Goal: Task Accomplishment & Management: Use online tool/utility

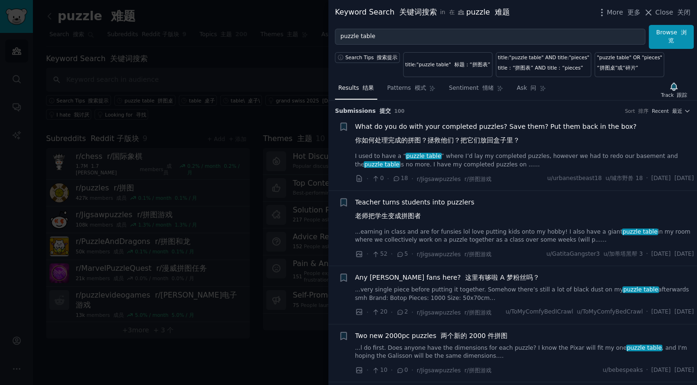
scroll to position [204, 0]
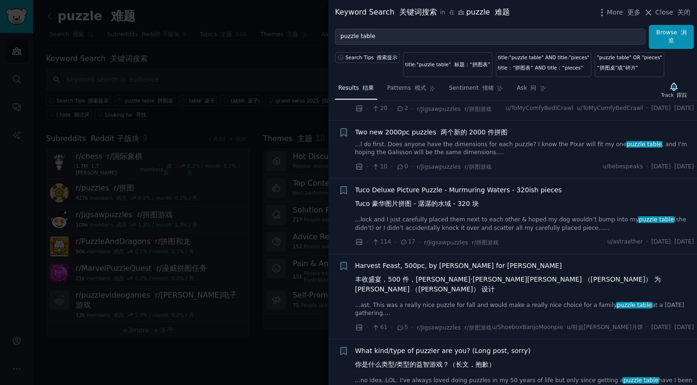
click at [499, 204] on span "Tuco Deluxe Picture Puzzle - Murmuring Waters - 320ish pieces Tuco 豪华图片拼图 - 潺潺的…" at bounding box center [458, 198] width 207 height 27
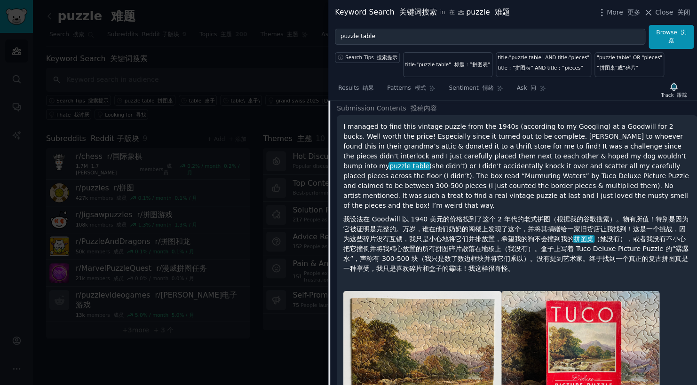
scroll to position [399, 0]
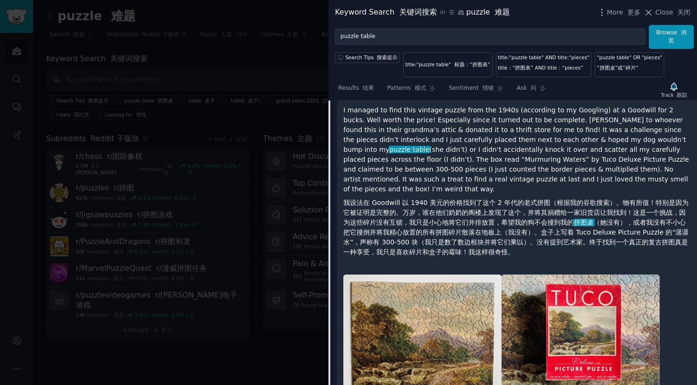
click at [234, 350] on div at bounding box center [348, 192] width 697 height 385
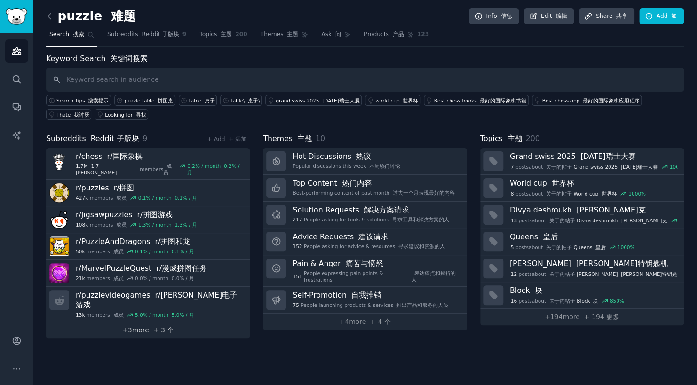
click at [178, 322] on link "+ 3 more + 3 个" at bounding box center [148, 330] width 204 height 16
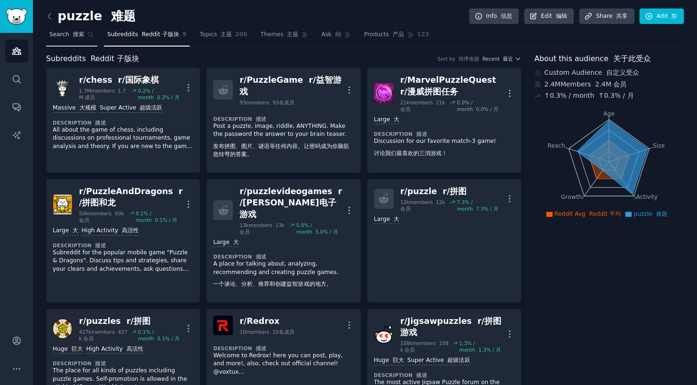
click at [51, 32] on span "Search 搜索" at bounding box center [66, 35] width 35 height 8
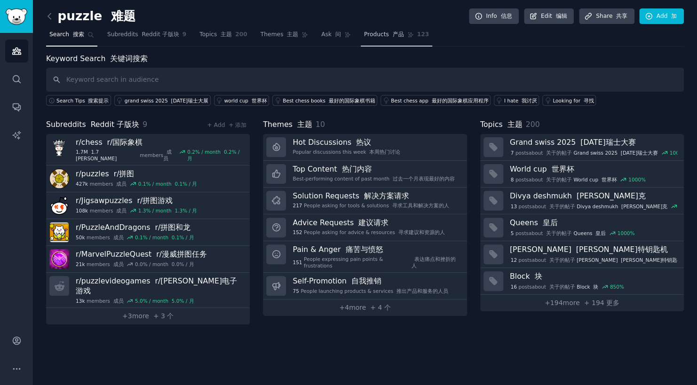
click at [361, 28] on link "Products 产品 123" at bounding box center [396, 36] width 71 height 19
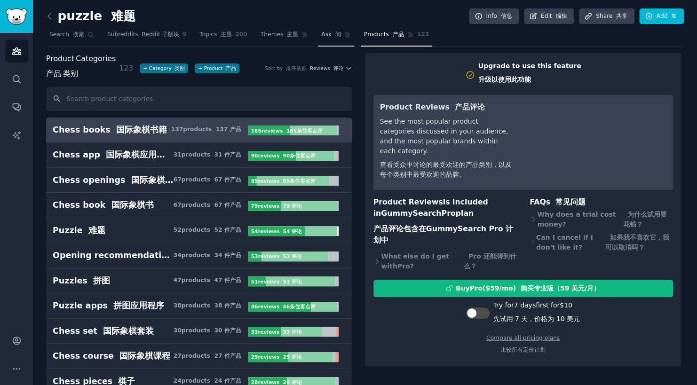
click at [335, 34] on font "问" at bounding box center [338, 34] width 6 height 7
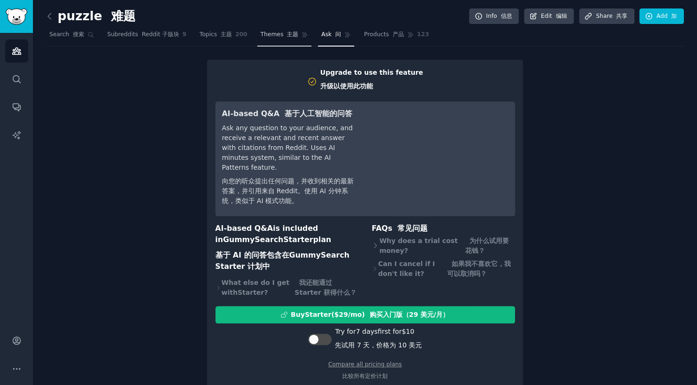
click at [283, 36] on font at bounding box center [285, 34] width 4 height 7
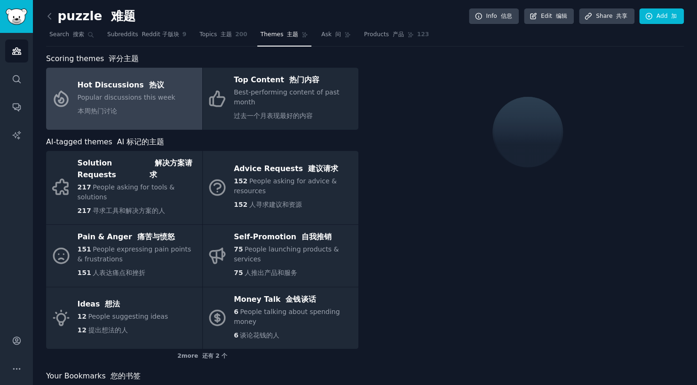
click at [163, 105] on div "Popular discussions this week 本周热门讨论" at bounding box center [127, 106] width 98 height 27
click at [123, 84] on div "Hot Discussions 热议" at bounding box center [127, 85] width 98 height 15
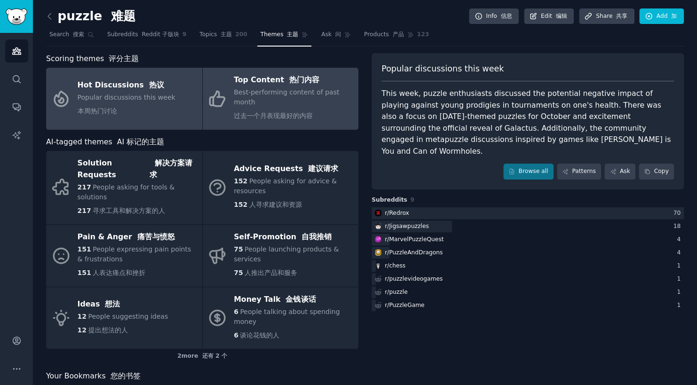
click at [230, 97] on link "Top Content 热门内容 Best-performing content of past month 过去一个月表现最好的内容" at bounding box center [281, 99] width 156 height 62
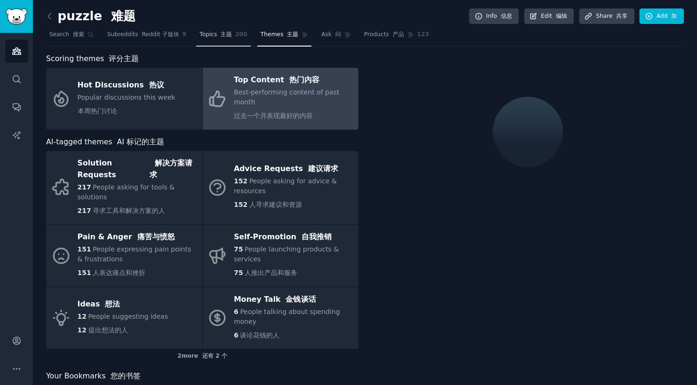
click at [228, 34] on link "Topics 主题 200" at bounding box center [223, 36] width 55 height 19
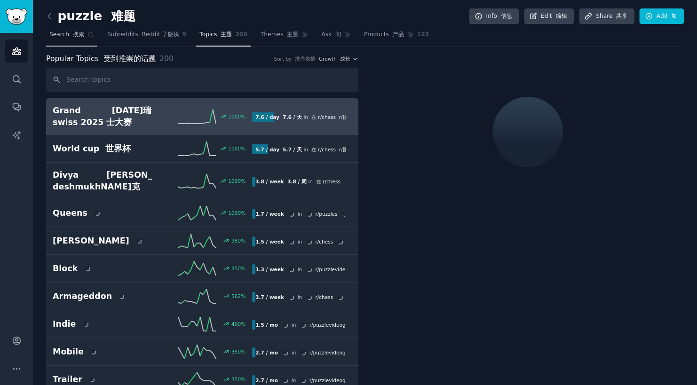
click at [59, 34] on span "Search 搜索" at bounding box center [66, 35] width 35 height 8
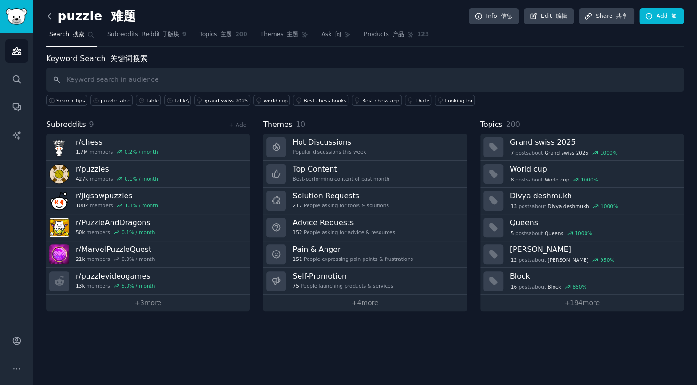
click at [48, 16] on icon at bounding box center [50, 16] width 10 height 10
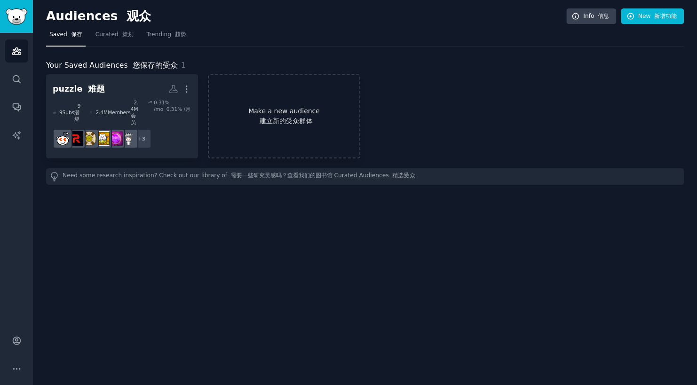
click at [259, 117] on font at bounding box center [257, 121] width 4 height 8
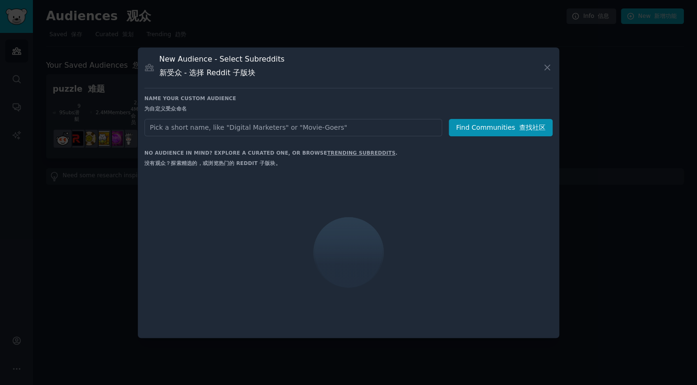
click at [215, 125] on input "text" at bounding box center [293, 127] width 298 height 17
type input "garden"
click at [509, 124] on button "Find Communities 查找社区" at bounding box center [500, 127] width 104 height 17
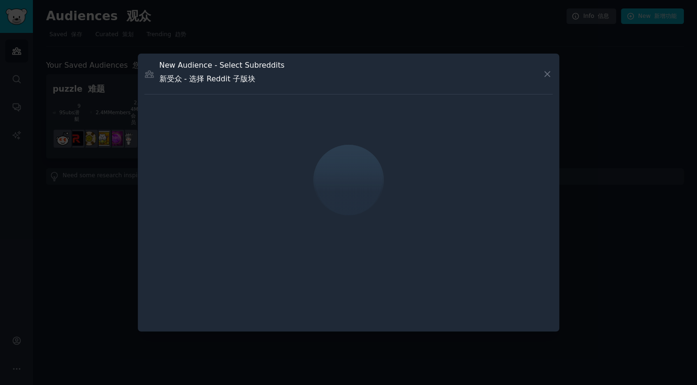
click at [277, 60] on h3 "New Audience - Select Subreddits 新受众 - 选择 Reddit 子版块" at bounding box center [221, 73] width 125 height 27
click at [277, 65] on h3 "New Audience - Select Subreddits 新受众 - 选择 Reddit 子版块" at bounding box center [221, 73] width 125 height 27
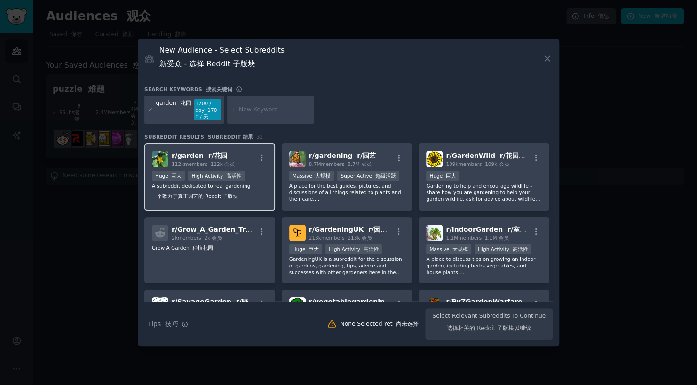
click at [240, 157] on div "r/ garden r/花园 112k members 112k 会员" at bounding box center [210, 159] width 116 height 16
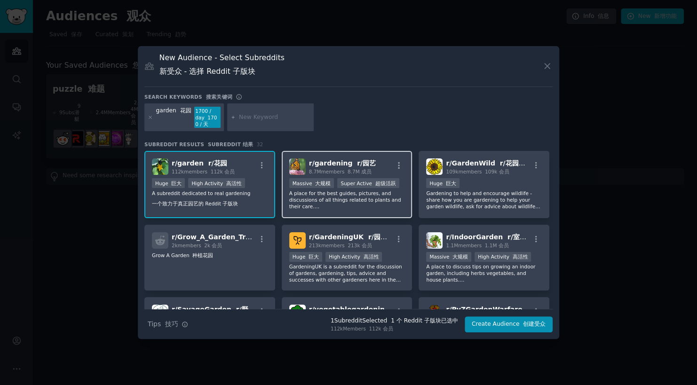
click at [372, 168] on div "r/ gardening r/园艺 8.7M members 8.7M 成员" at bounding box center [347, 166] width 116 height 16
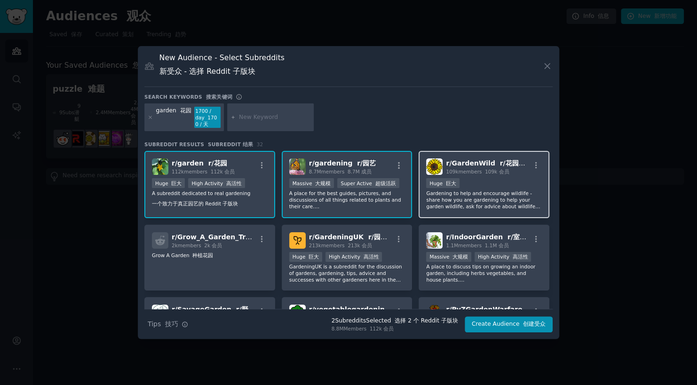
click at [500, 163] on font "r/花园狂野" at bounding box center [516, 163] width 32 height 8
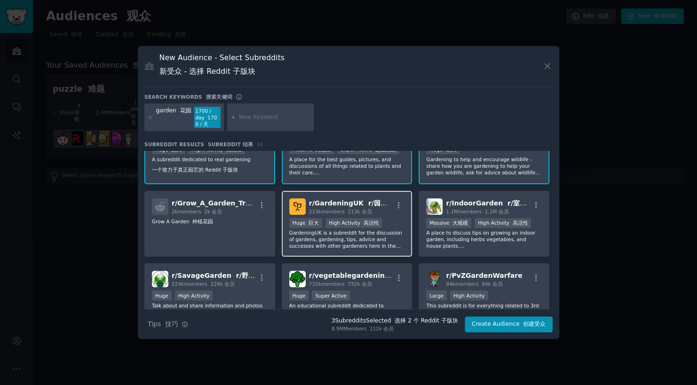
scroll to position [47, 0]
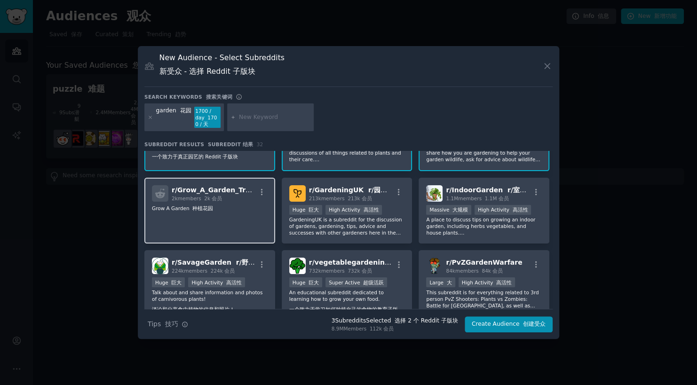
click at [236, 201] on div "2k members 2k 会员" at bounding box center [214, 198] width 84 height 7
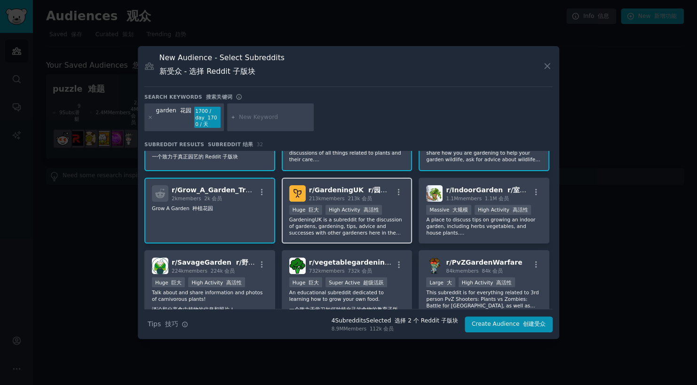
click at [345, 196] on font at bounding box center [346, 199] width 3 height 6
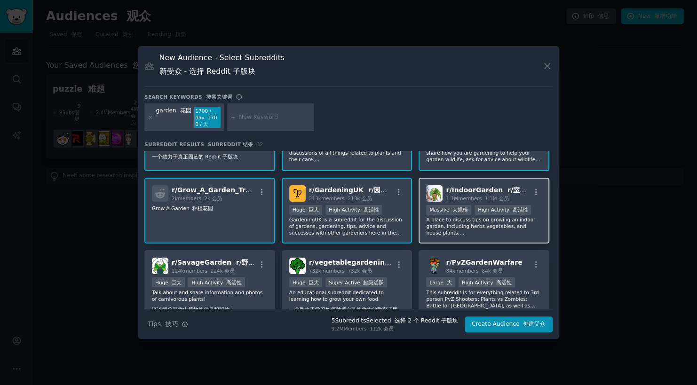
click at [464, 196] on span "1.1M members 1.1M 会员" at bounding box center [477, 199] width 63 height 6
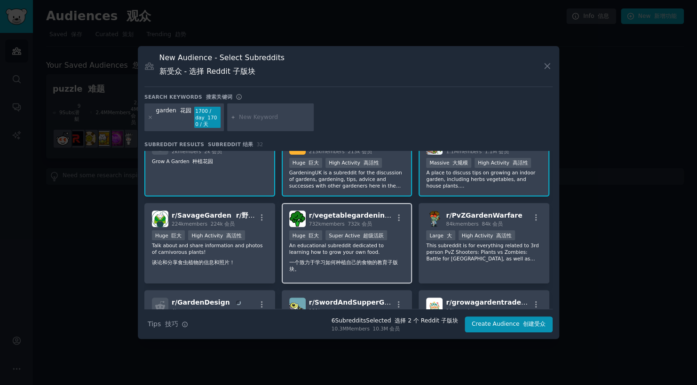
scroll to position [110, 0]
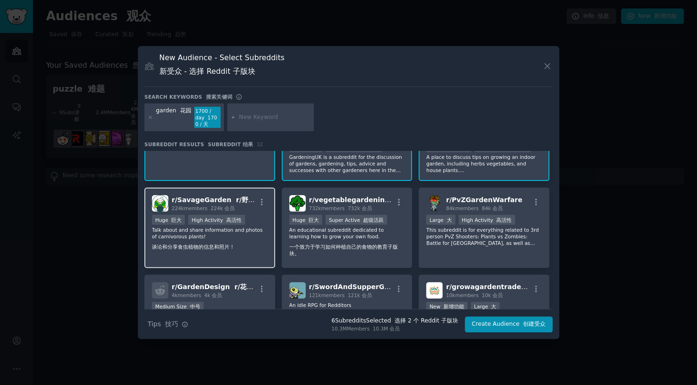
click at [239, 211] on div "r/ SavageGarden r/野蛮花园 224k members 224k 会员 Huge 巨大 High Activity 高活性 Talk abou…" at bounding box center [209, 228] width 131 height 80
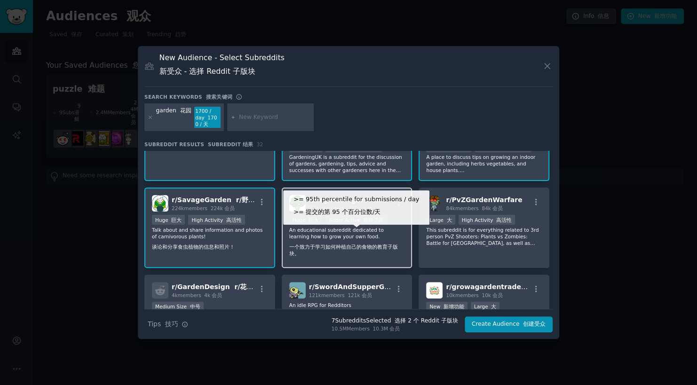
click at [353, 215] on div "Super Active 超级活跃" at bounding box center [356, 220] width 62 height 10
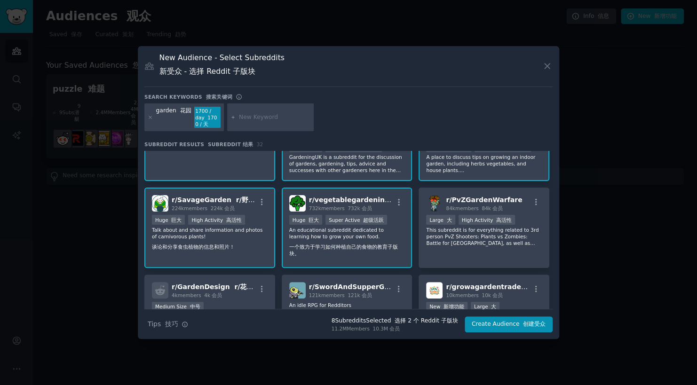
click at [382, 233] on p "An educational subreddit dedicated to learning how to grow your own food. 一个致力于…" at bounding box center [347, 244] width 116 height 34
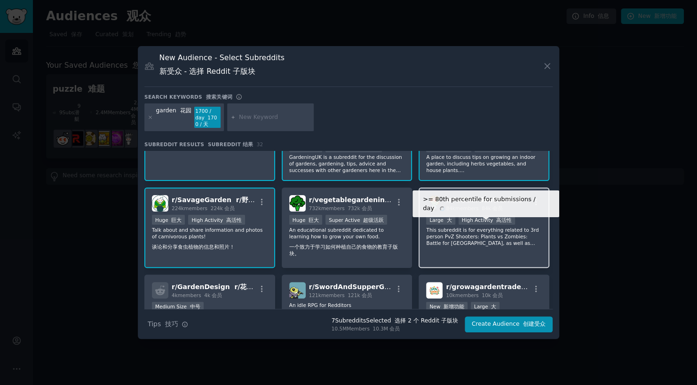
click at [470, 215] on div "High Activity 高活性" at bounding box center [486, 220] width 56 height 10
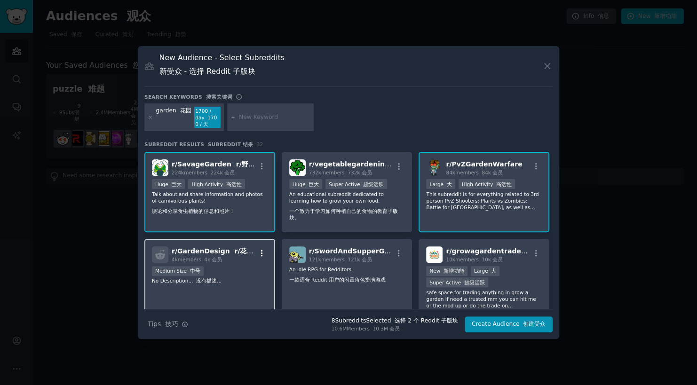
scroll to position [157, 0]
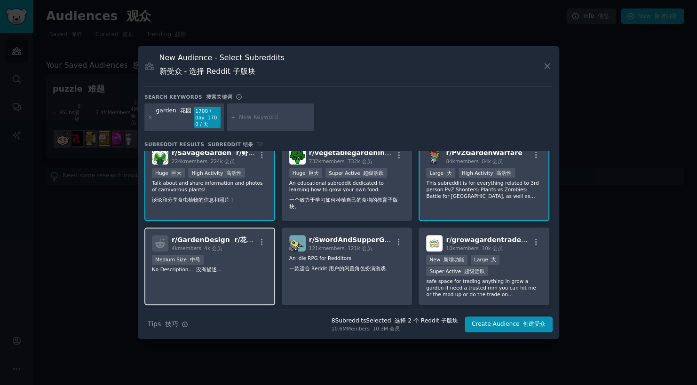
click at [229, 245] on div "4k members 4k 会员" at bounding box center [214, 248] width 84 height 7
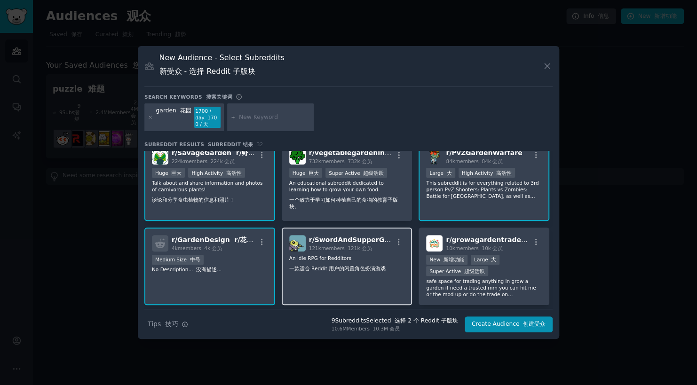
click at [360, 255] on p "An idle RPG for Redditors 一款适合 Reddit 用户的闲置角色扮演游戏" at bounding box center [347, 265] width 116 height 21
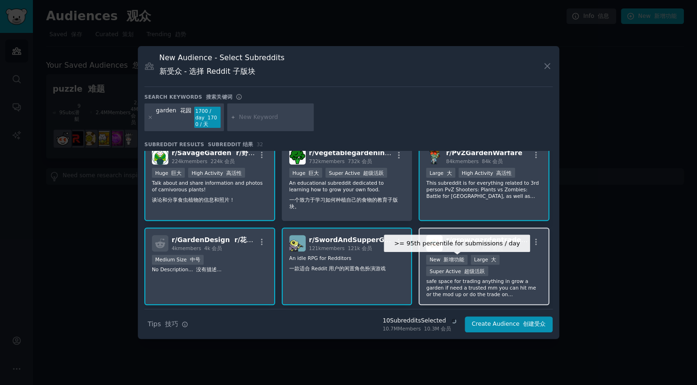
click at [475, 268] on font "超级活跃" at bounding box center [474, 271] width 21 height 6
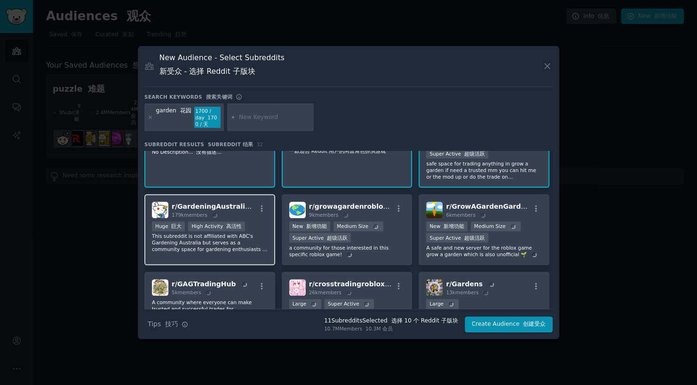
scroll to position [282, 0]
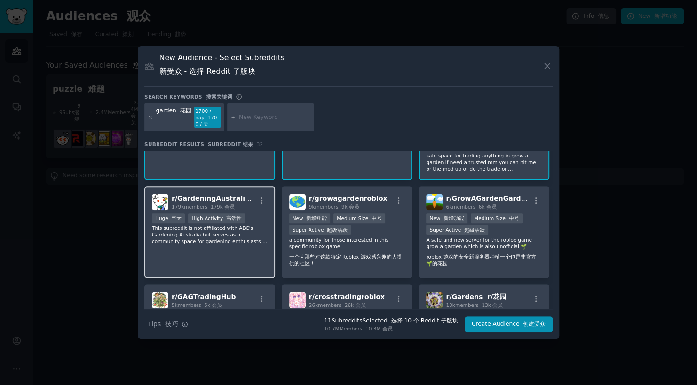
click at [234, 195] on span "r/ GardeningAustralia r/[GEOGRAPHIC_DATA]" at bounding box center [235, 199] width 127 height 8
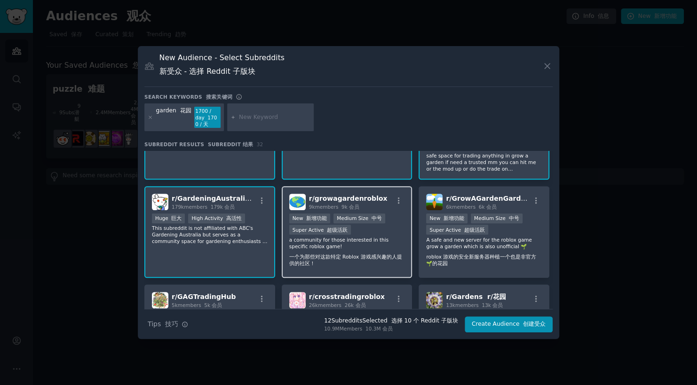
click at [352, 220] on div ">= 95th percentile for submissions / day >= 提交的第 95 个百分位数/天 New 新增功能 Medium Siz…" at bounding box center [347, 224] width 116 height 23
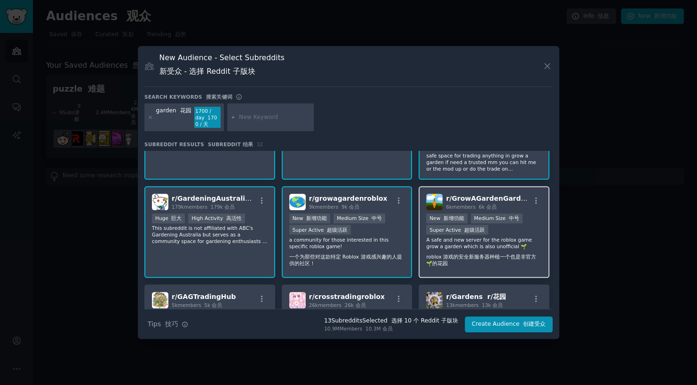
click at [495, 236] on p "A safe and new server for the roblox game grow a garden which is also unofficia…" at bounding box center [484, 253] width 116 height 34
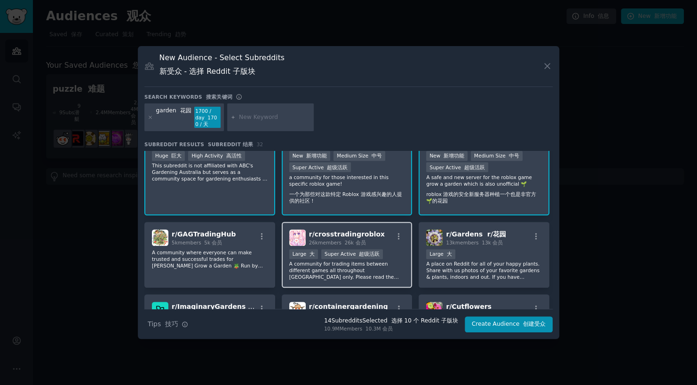
scroll to position [360, 0]
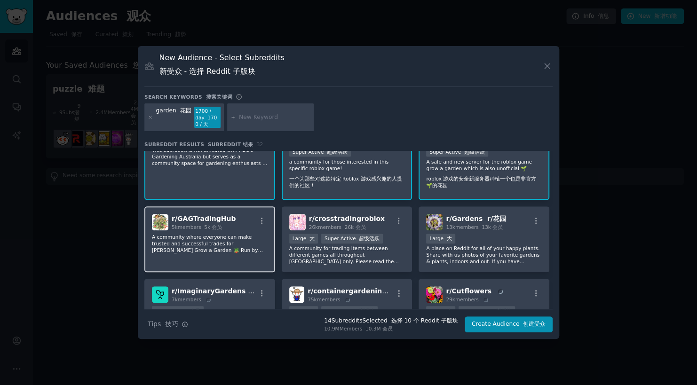
click at [241, 217] on div "r/ GAGTradingHub 5k members 5k 会员" at bounding box center [210, 222] width 116 height 16
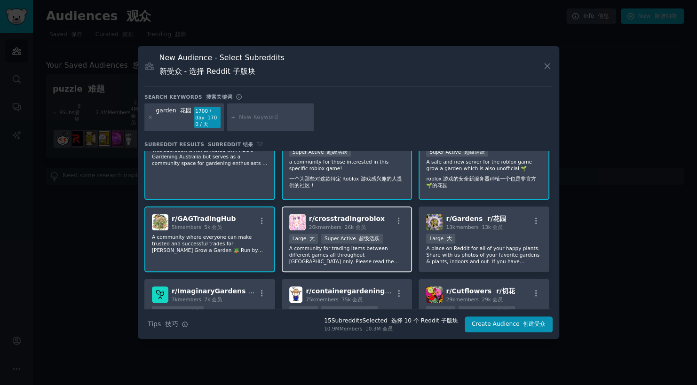
drag, startPoint x: 356, startPoint y: 217, endPoint x: 362, endPoint y: 216, distance: 5.7
click at [356, 224] on font "26k 会员" at bounding box center [355, 227] width 21 height 6
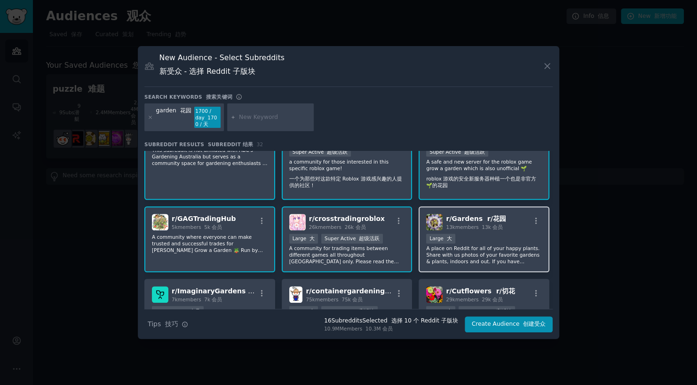
click at [479, 221] on div "r/ Gardens r/花园 13k members 13k 会员 Large 大 A place on Reddit for all of your ha…" at bounding box center [483, 239] width 131 height 66
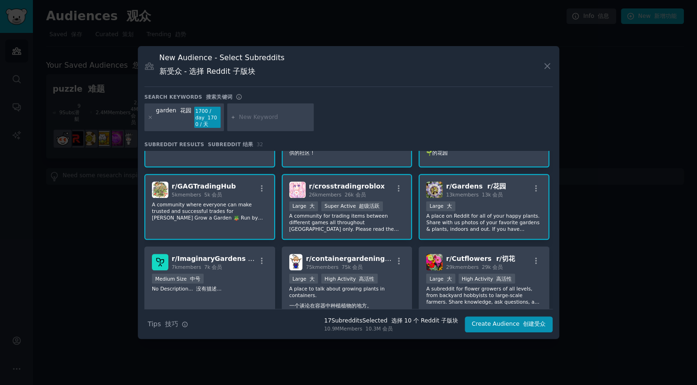
scroll to position [407, 0]
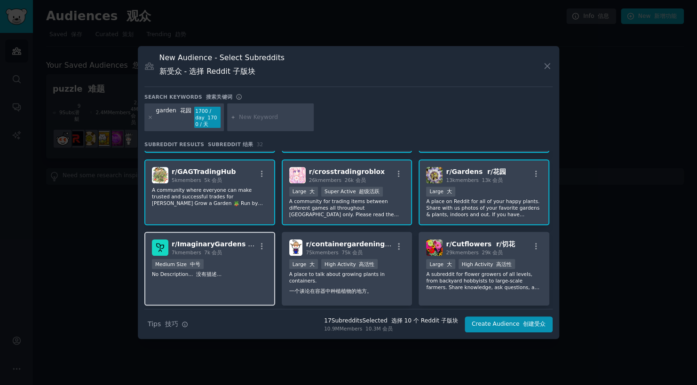
click at [228, 247] on div "r/ ImaginaryGardens r/想象花园 7k members 7k 会员 Medium Size 中号 No Description... 没有…" at bounding box center [209, 269] width 131 height 74
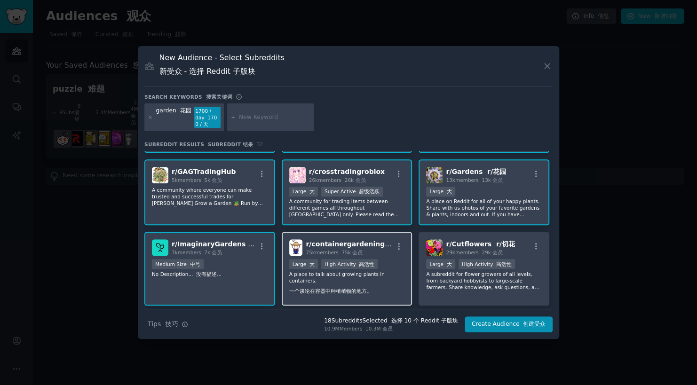
click at [365, 273] on p "A place to talk about growing plants in containers. 一个谈论在容器中种植植物的地方。" at bounding box center [347, 284] width 116 height 27
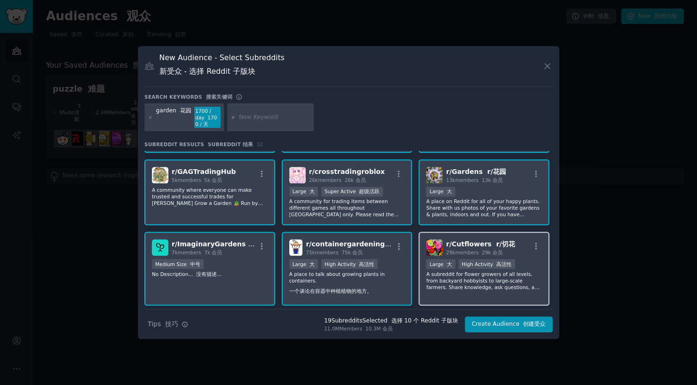
click at [484, 279] on p "A subreddit for flower growers of all levels, from backyard hobbyists to large-…" at bounding box center [484, 281] width 116 height 20
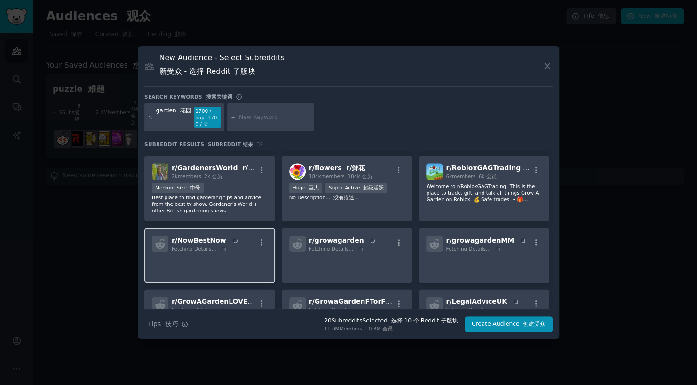
scroll to position [564, 0]
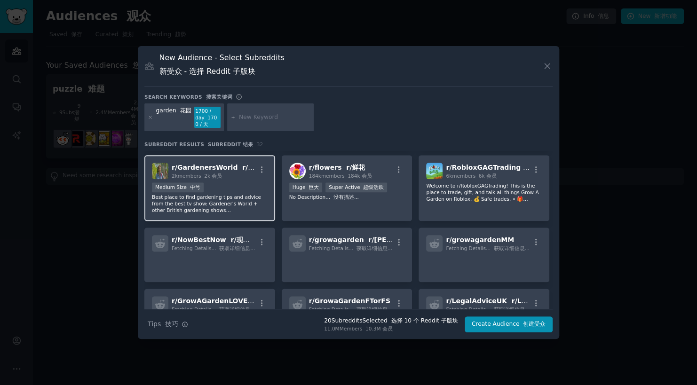
click at [251, 194] on p "Best place to find gardening tips and advice from the best tv show: Gardener's …" at bounding box center [210, 204] width 116 height 20
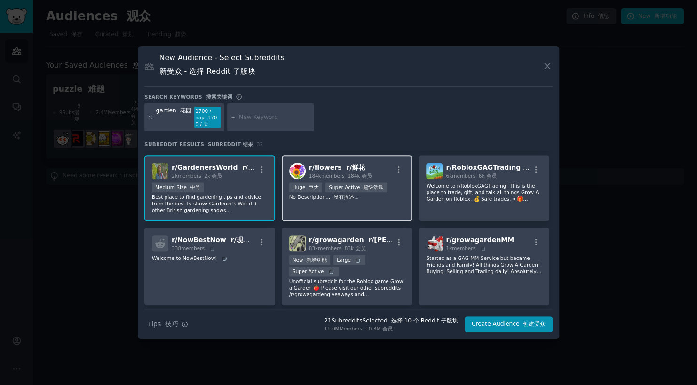
click at [359, 201] on div "r/ flowers r/鲜花 184k members 184k 会员 >= 95th percentile for submissions / day >…" at bounding box center [347, 188] width 131 height 66
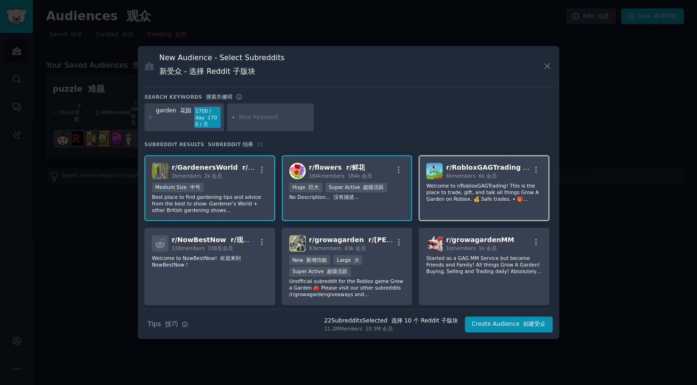
click at [463, 193] on div "r/ RobloxGAGTrading r/RobloxGAG 攻击 6k members 6k 会员 Welcome to r/RobloxGAGTradi…" at bounding box center [483, 188] width 131 height 66
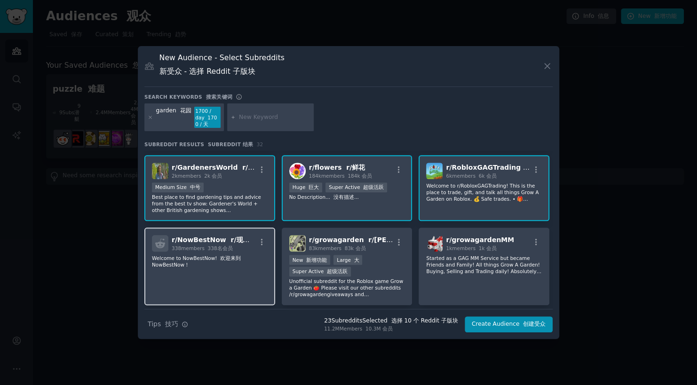
click at [233, 260] on div "r/ NowBestNow r/现在最好现在 338 members 338名会员 Welcome to NowBestNow! 欢迎来到 NowBestNo…" at bounding box center [209, 267] width 131 height 78
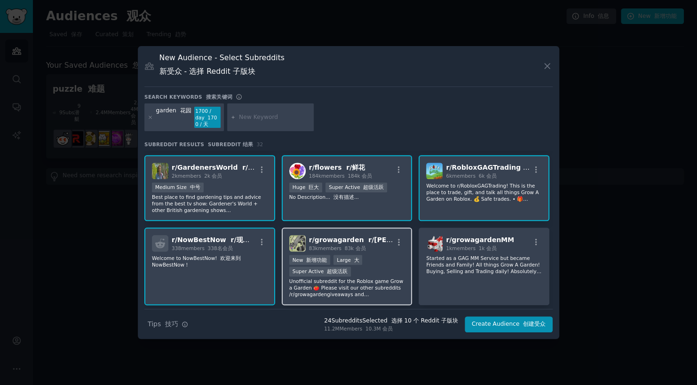
click at [380, 278] on p "Unofficial subreddit for the Roblox game Grow a Garden 🍅 Please visit our other…" at bounding box center [347, 288] width 116 height 20
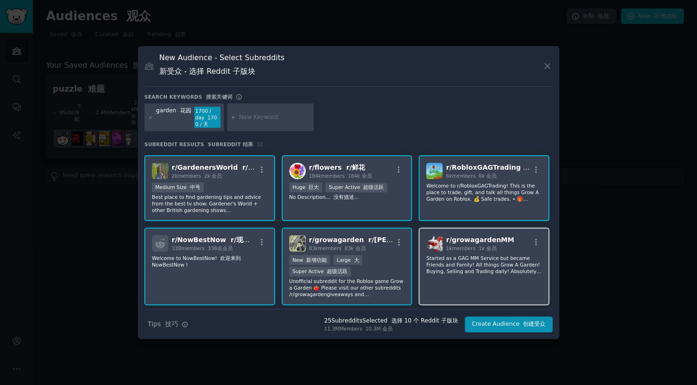
click at [478, 277] on div "r/ growagardenMM 1k members 1k 会员 Started as a GAG MM Service but became Friend…" at bounding box center [483, 267] width 131 height 78
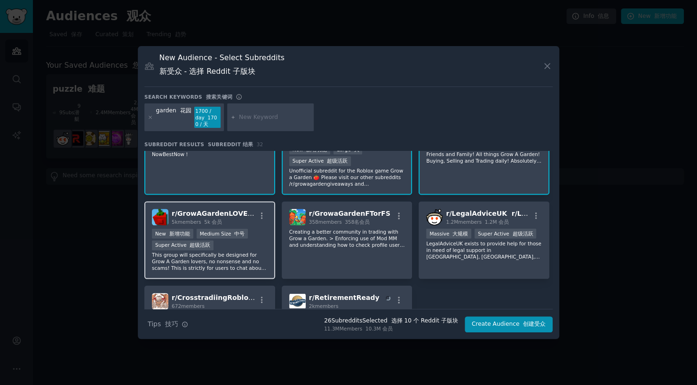
scroll to position [689, 0]
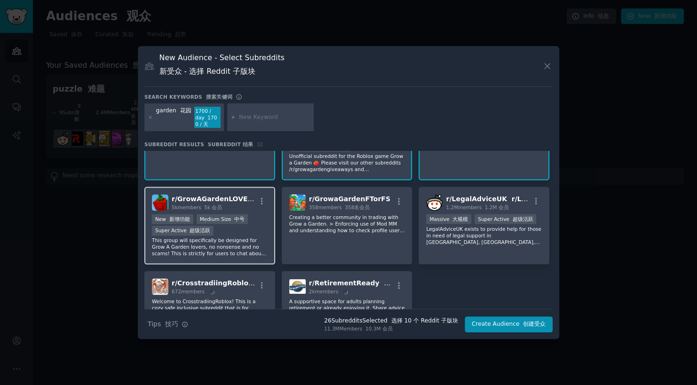
click at [254, 237] on p "This group will specifically be designed for Grow A Garden lovers, no nonsense …" at bounding box center [210, 247] width 116 height 20
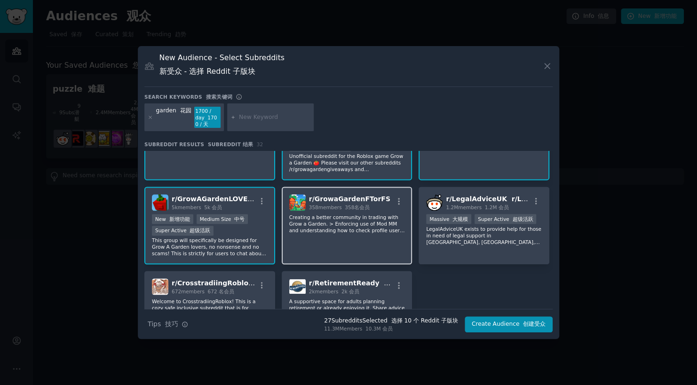
click at [339, 228] on div "r/ GrowaGardenFTorFS 358 members 358名会员 Creating a better community in trading …" at bounding box center [347, 226] width 131 height 78
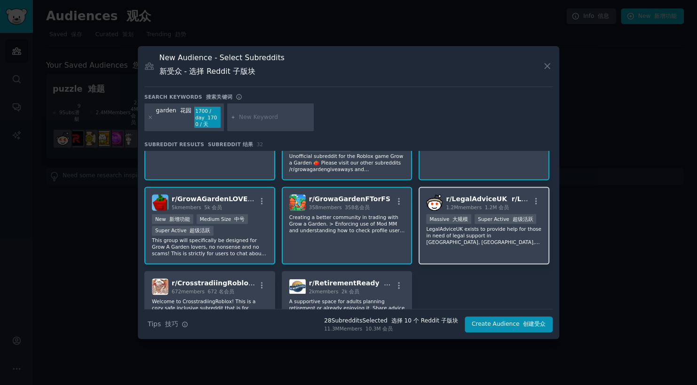
click at [497, 233] on p "LegalAdviceUK exists to provide help for those in need of legal support in [GEO…" at bounding box center [484, 236] width 116 height 20
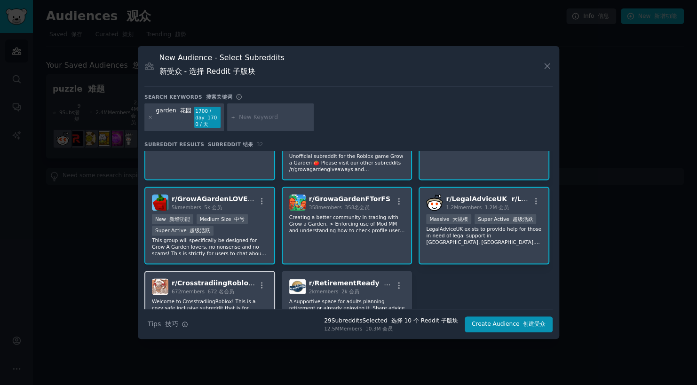
click at [229, 279] on span "r/ CrosstradiingRoblox r/交叉辐射 Roblox" at bounding box center [244, 283] width 145 height 8
click at [331, 279] on span "r/ RetirementReady r/退休就绪" at bounding box center [362, 283] width 107 height 8
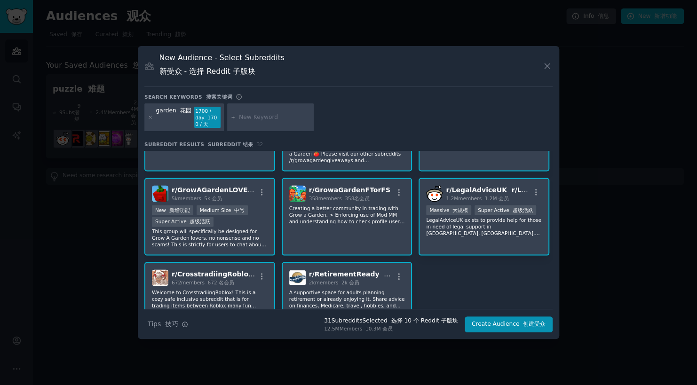
scroll to position [728, 0]
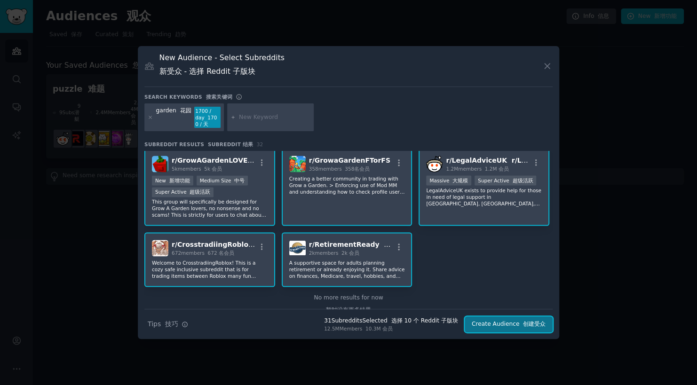
click at [499, 325] on button "Create Audience 创建受众" at bounding box center [508, 324] width 88 height 16
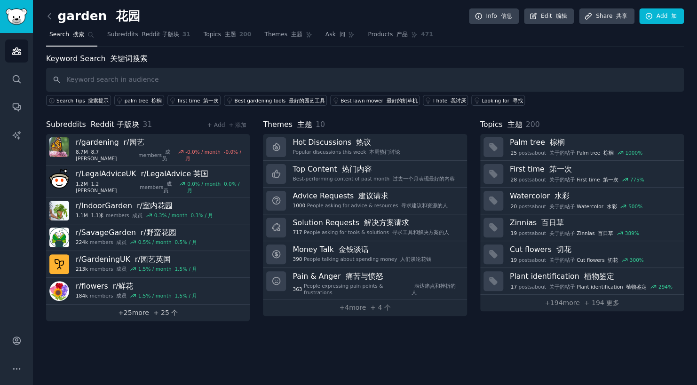
click at [161, 309] on font "+ 25 个" at bounding box center [165, 313] width 24 height 8
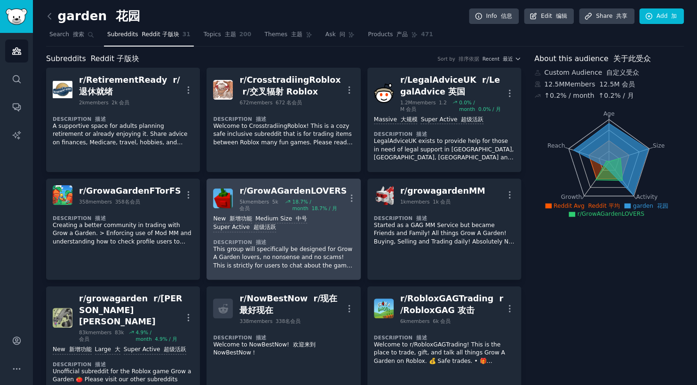
click at [327, 197] on h2 "r/ GrowAGardenLOVERS 5k members 5k 会员 18.7 % / month 18.7% / 月" at bounding box center [292, 198] width 107 height 26
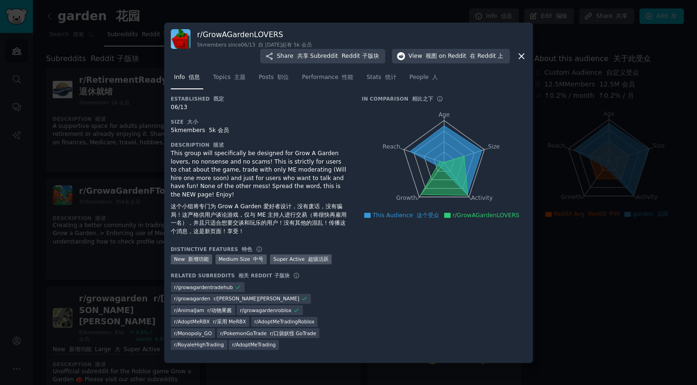
click at [591, 265] on div at bounding box center [348, 192] width 697 height 385
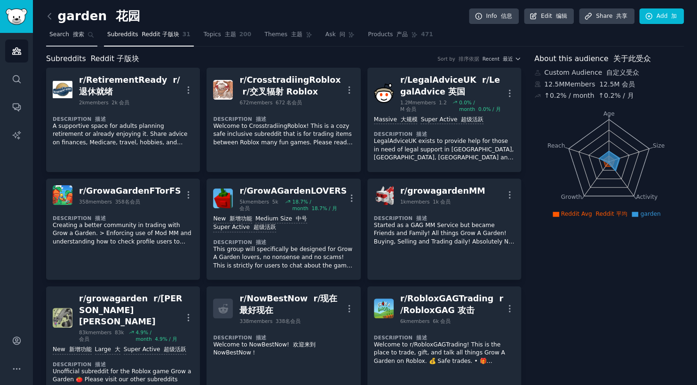
click at [64, 36] on span "Search 搜索" at bounding box center [66, 35] width 35 height 8
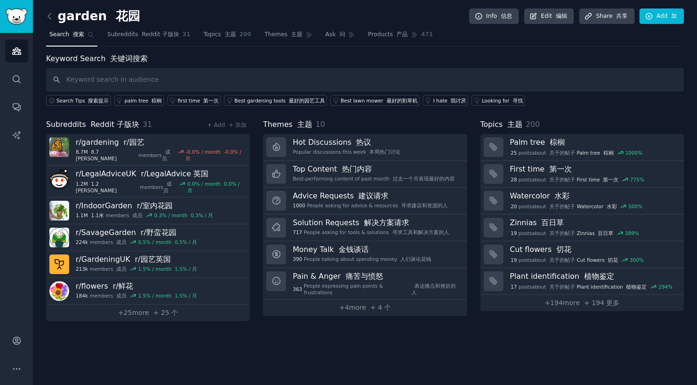
click at [130, 77] on input "text" at bounding box center [364, 80] width 637 height 24
type input "r"
type input "hose reel"
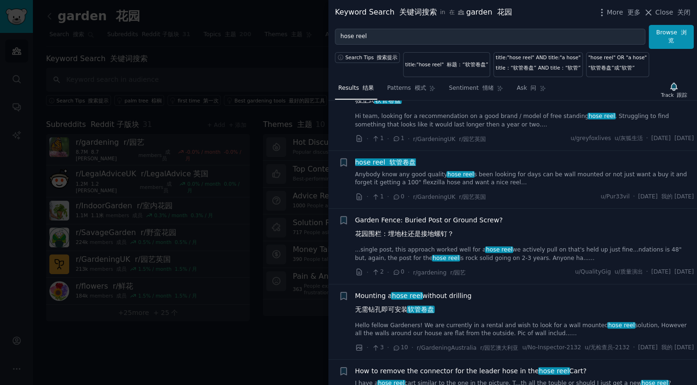
scroll to position [846, 0]
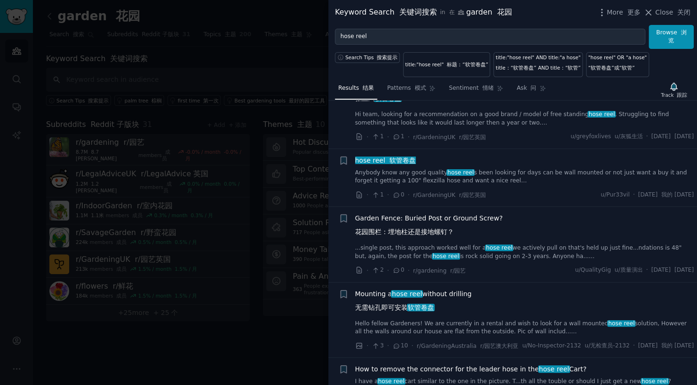
click at [278, 330] on div at bounding box center [348, 192] width 697 height 385
